Goal: Task Accomplishment & Management: Use online tool/utility

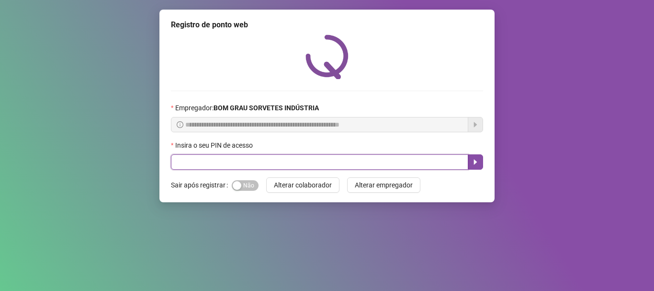
click at [256, 163] on input "text" at bounding box center [319, 161] width 297 height 15
type input "*****"
click at [474, 161] on icon "caret-right" at bounding box center [475, 161] width 3 height 5
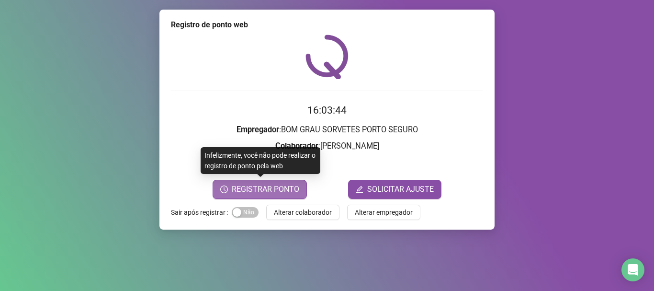
click at [244, 187] on span "REGISTRAR PONTO" at bounding box center [266, 188] width 68 height 11
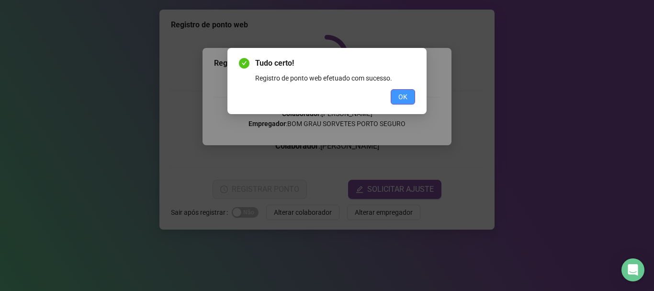
click at [404, 94] on span "OK" at bounding box center [403, 96] width 9 height 11
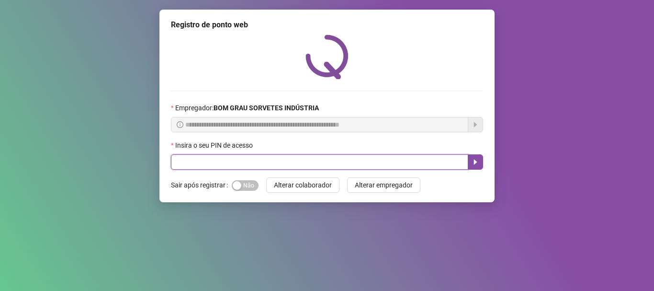
drag, startPoint x: 263, startPoint y: 160, endPoint x: 272, endPoint y: 159, distance: 8.7
click at [266, 160] on input "text" at bounding box center [319, 161] width 297 height 15
type input "*****"
click at [477, 159] on icon "caret-right" at bounding box center [476, 162] width 8 height 8
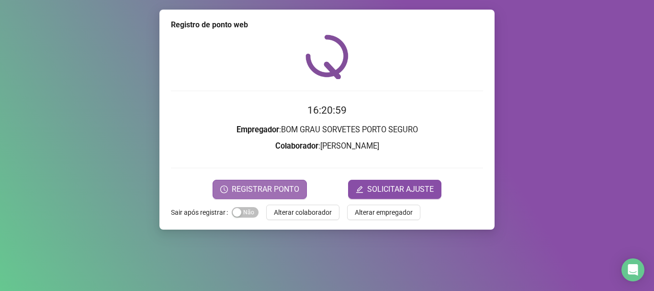
click at [260, 182] on button "REGISTRAR PONTO" at bounding box center [260, 189] width 94 height 19
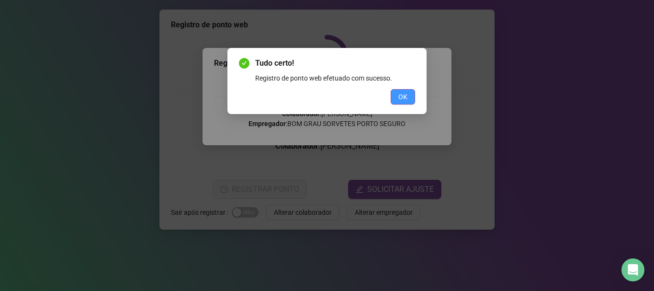
click at [403, 99] on span "OK" at bounding box center [403, 96] width 9 height 11
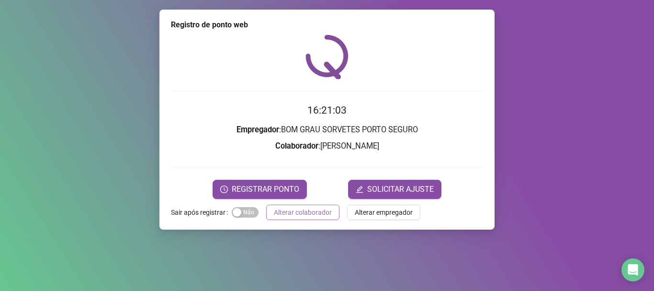
click at [315, 212] on span "Alterar colaborador" at bounding box center [303, 212] width 58 height 11
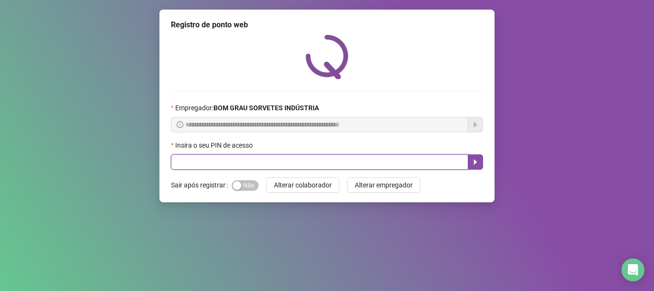
click at [314, 168] on input "text" at bounding box center [319, 161] width 297 height 15
type input "*****"
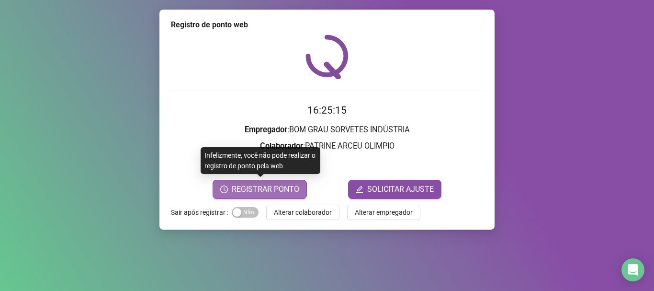
click at [245, 189] on span "REGISTRAR PONTO" at bounding box center [266, 188] width 68 height 11
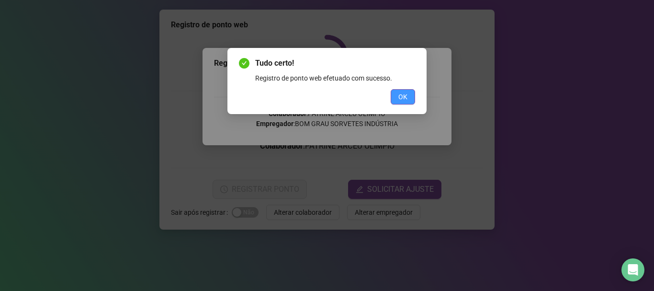
click at [402, 102] on button "OK" at bounding box center [403, 96] width 24 height 15
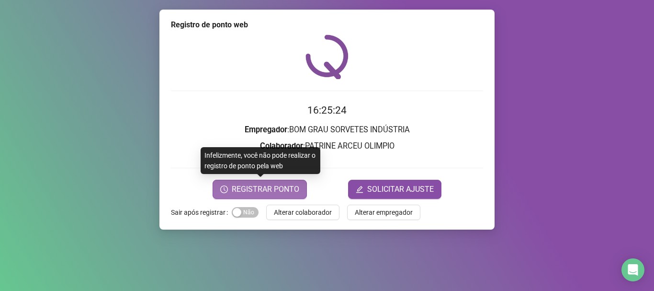
click at [261, 186] on span "REGISTRAR PONTO" at bounding box center [266, 188] width 68 height 11
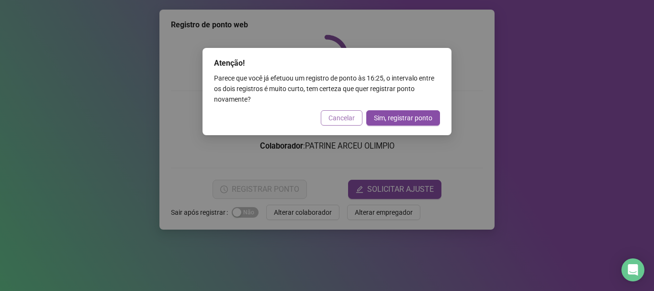
click at [343, 118] on span "Cancelar" at bounding box center [342, 118] width 26 height 11
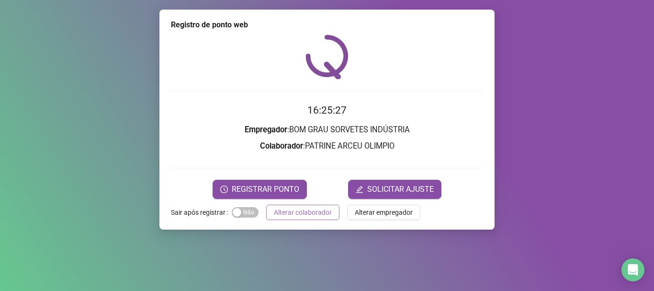
click at [330, 214] on span "Alterar colaborador" at bounding box center [303, 212] width 58 height 11
